Goal: Transaction & Acquisition: Book appointment/travel/reservation

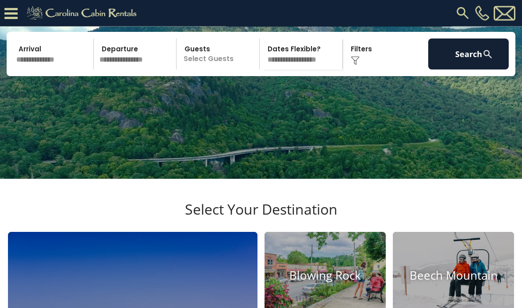
scroll to position [81, 0]
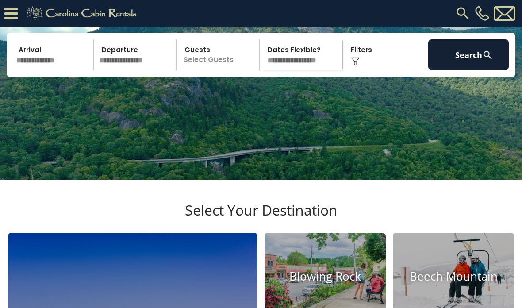
click at [43, 65] on input "text" at bounding box center [53, 54] width 80 height 31
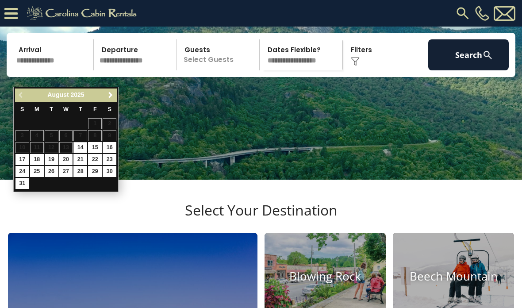
click at [105, 98] on link "Next" at bounding box center [110, 95] width 11 height 11
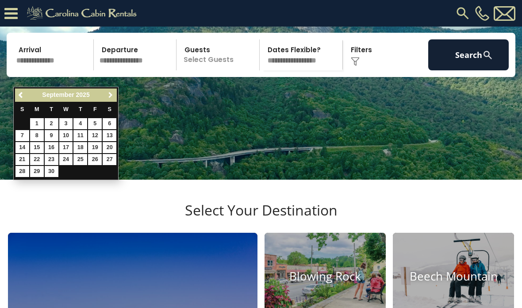
click at [108, 96] on span "Next" at bounding box center [110, 95] width 7 height 7
click at [64, 122] on link "1" at bounding box center [66, 123] width 14 height 11
type input "*******"
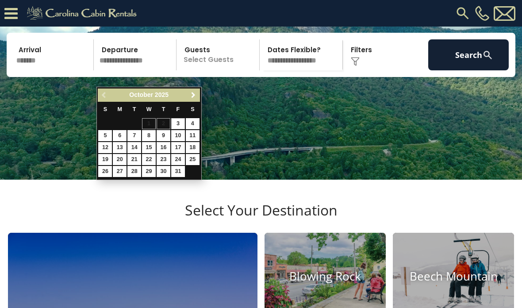
click at [197, 93] on span "Next" at bounding box center [193, 95] width 7 height 7
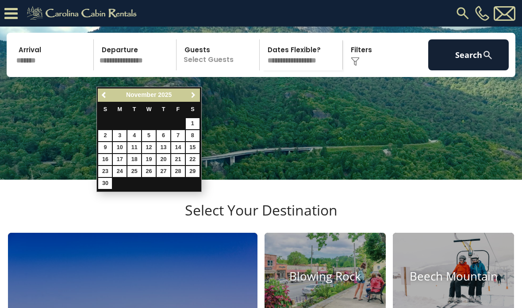
click at [197, 92] on link "Next" at bounding box center [193, 95] width 11 height 11
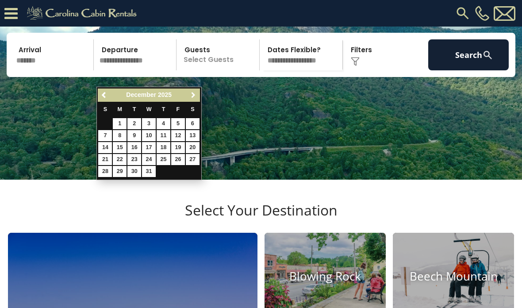
click at [197, 94] on span "Next" at bounding box center [193, 95] width 7 height 7
click at [196, 92] on span "Next" at bounding box center [193, 95] width 7 height 7
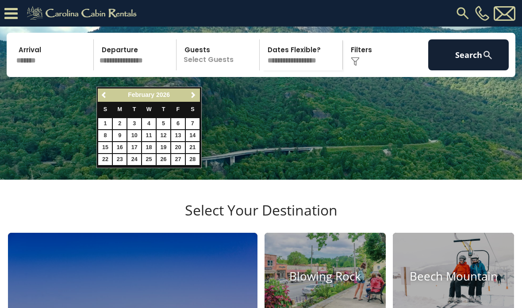
click at [198, 90] on link "Next" at bounding box center [193, 95] width 11 height 11
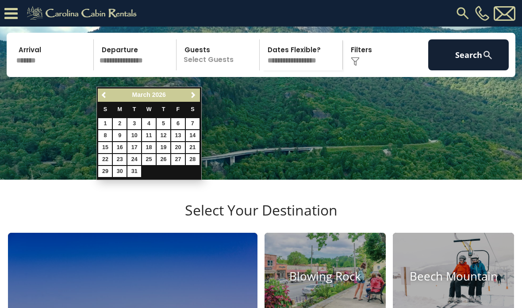
click at [197, 90] on link "Next" at bounding box center [193, 95] width 11 height 11
click at [198, 87] on div "Previous Next April 2026 S M T W T F S 1 2 3 4 5 6 7 8 9 10 11 12 13 14 15 16 1…" at bounding box center [148, 133] width 105 height 93
click at [195, 92] on span "Next" at bounding box center [193, 95] width 7 height 7
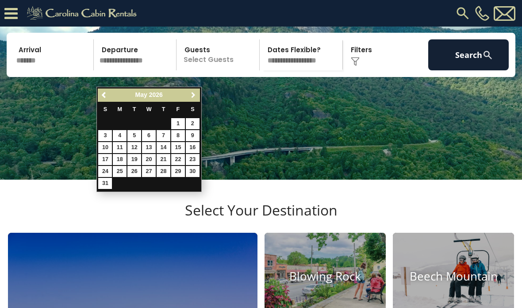
click at [196, 92] on span "Next" at bounding box center [193, 95] width 7 height 7
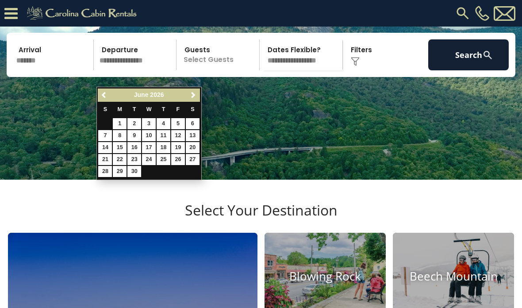
click at [197, 93] on link "Next" at bounding box center [193, 95] width 11 height 11
click at [198, 93] on link "Next" at bounding box center [193, 95] width 11 height 11
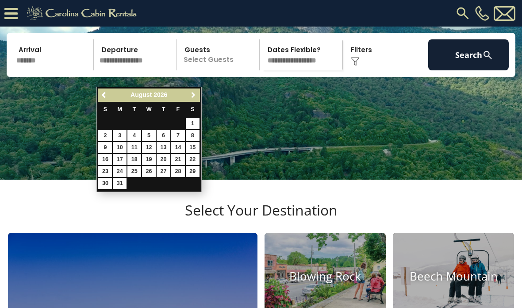
click at [195, 93] on span "Next" at bounding box center [193, 95] width 7 height 7
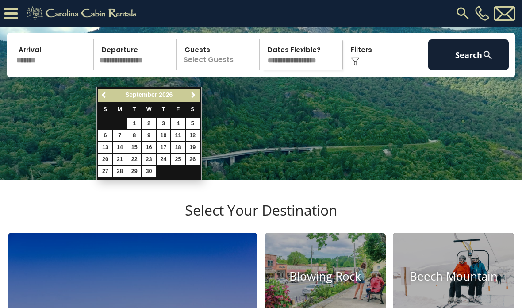
click at [198, 90] on link "Next" at bounding box center [193, 95] width 11 height 11
click at [196, 92] on span "Next" at bounding box center [193, 95] width 7 height 7
click at [195, 93] on span "Next" at bounding box center [193, 95] width 7 height 7
click at [101, 96] on link "Previous" at bounding box center [104, 95] width 11 height 11
click at [102, 96] on span "Previous" at bounding box center [104, 95] width 7 height 7
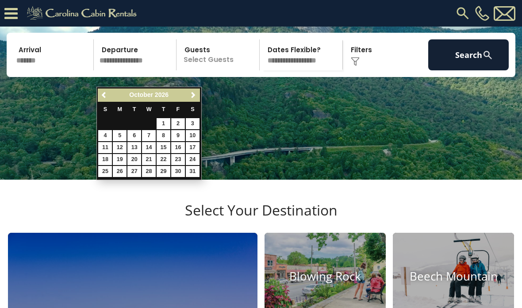
click at [180, 121] on link "2" at bounding box center [178, 123] width 14 height 11
type input "*******"
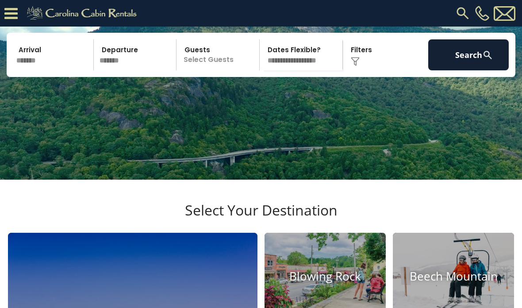
click at [222, 70] on p "Select Guests" at bounding box center [219, 54] width 80 height 31
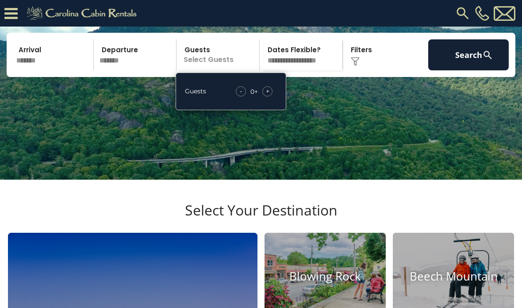
click at [275, 96] on div "- 0 + +" at bounding box center [254, 91] width 46 height 10
click at [271, 96] on div "+" at bounding box center [267, 91] width 10 height 10
click at [309, 66] on select "**********" at bounding box center [302, 54] width 80 height 31
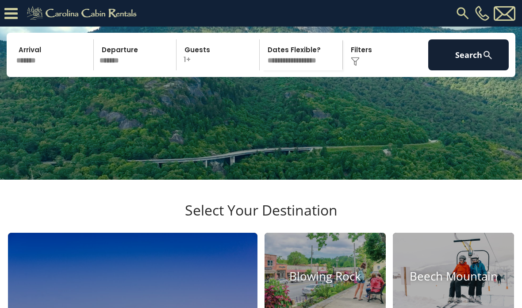
click at [474, 70] on button "Search" at bounding box center [468, 54] width 80 height 31
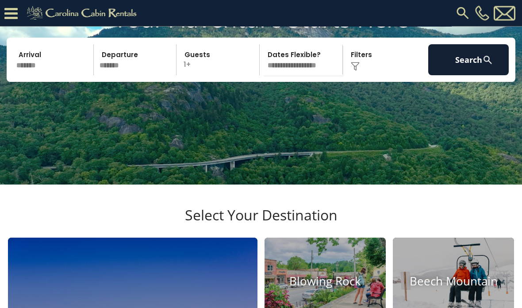
scroll to position [0, 0]
